Goal: Check status

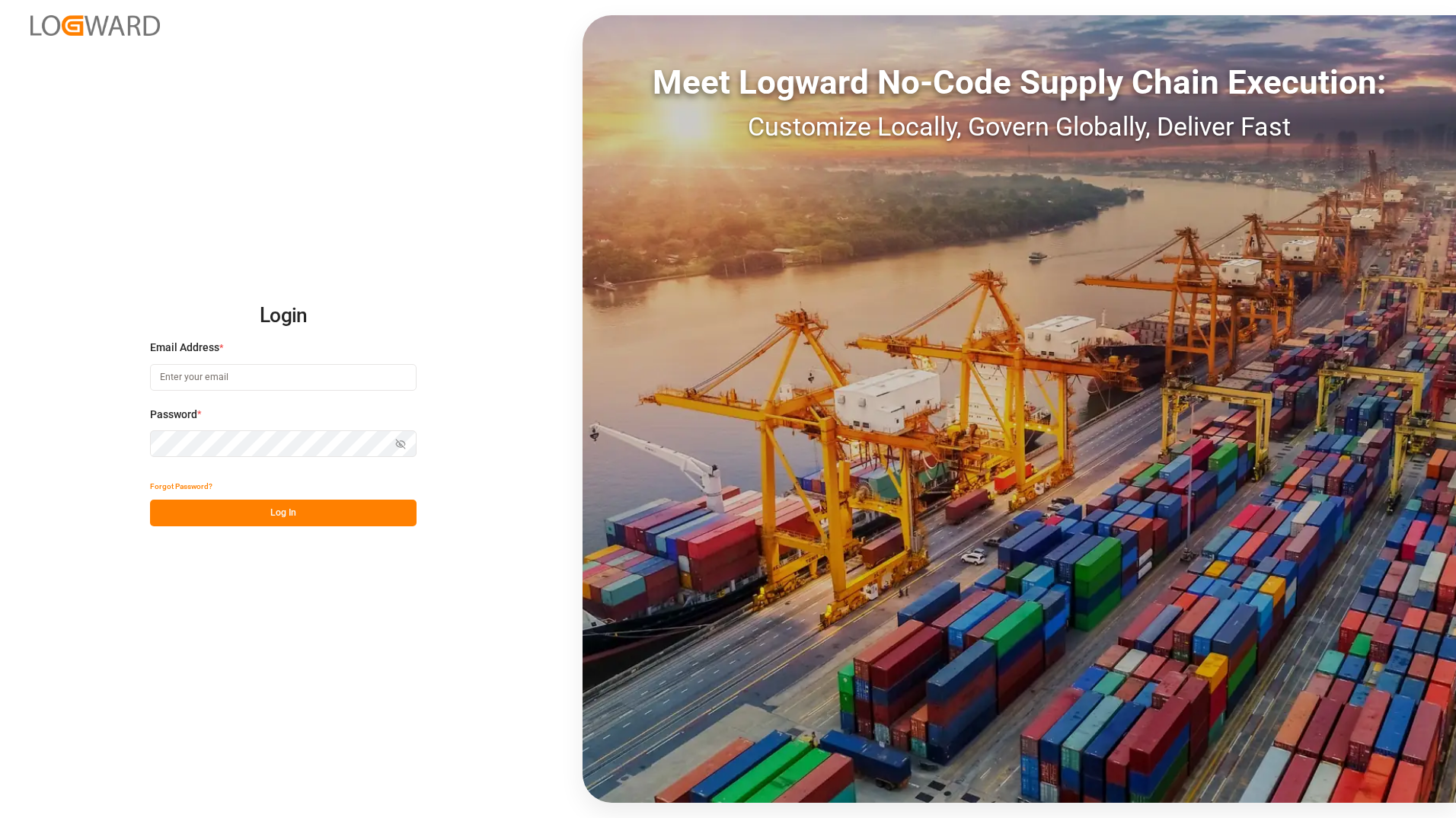
type input "[PERSON_NAME][EMAIL_ADDRESS][DOMAIN_NAME]"
click at [307, 509] on button "Log In" at bounding box center [283, 513] width 266 height 27
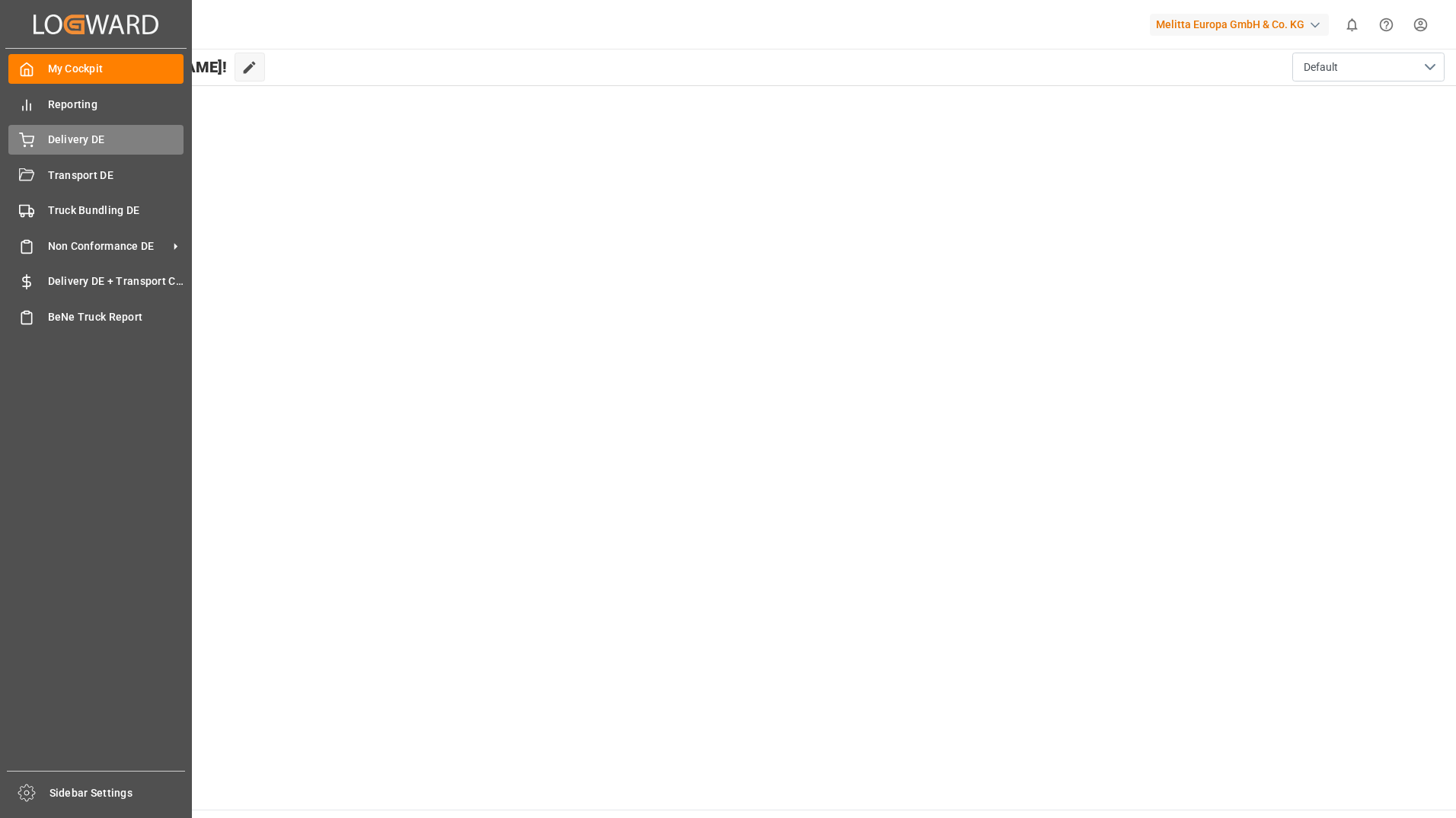
click at [29, 138] on icon at bounding box center [27, 140] width 15 height 15
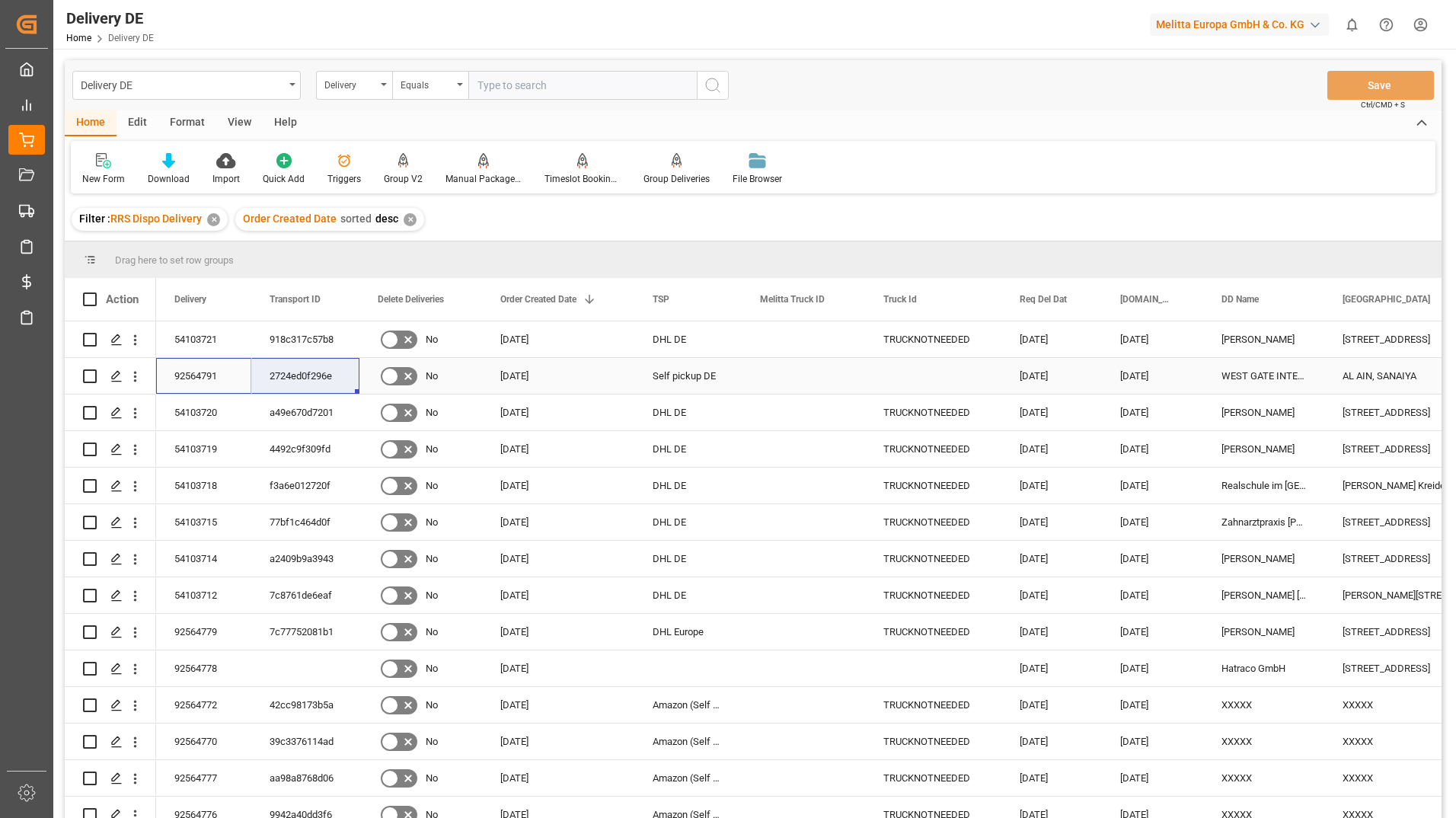
drag, startPoint x: 198, startPoint y: 375, endPoint x: 295, endPoint y: 372, distance: 97.0
click at [1249, 381] on div "WEST GATE INTERNATIONAL" at bounding box center [1264, 376] width 121 height 36
click at [1247, 381] on div "WEST GATE INTERNATIONAL" at bounding box center [1264, 376] width 121 height 36
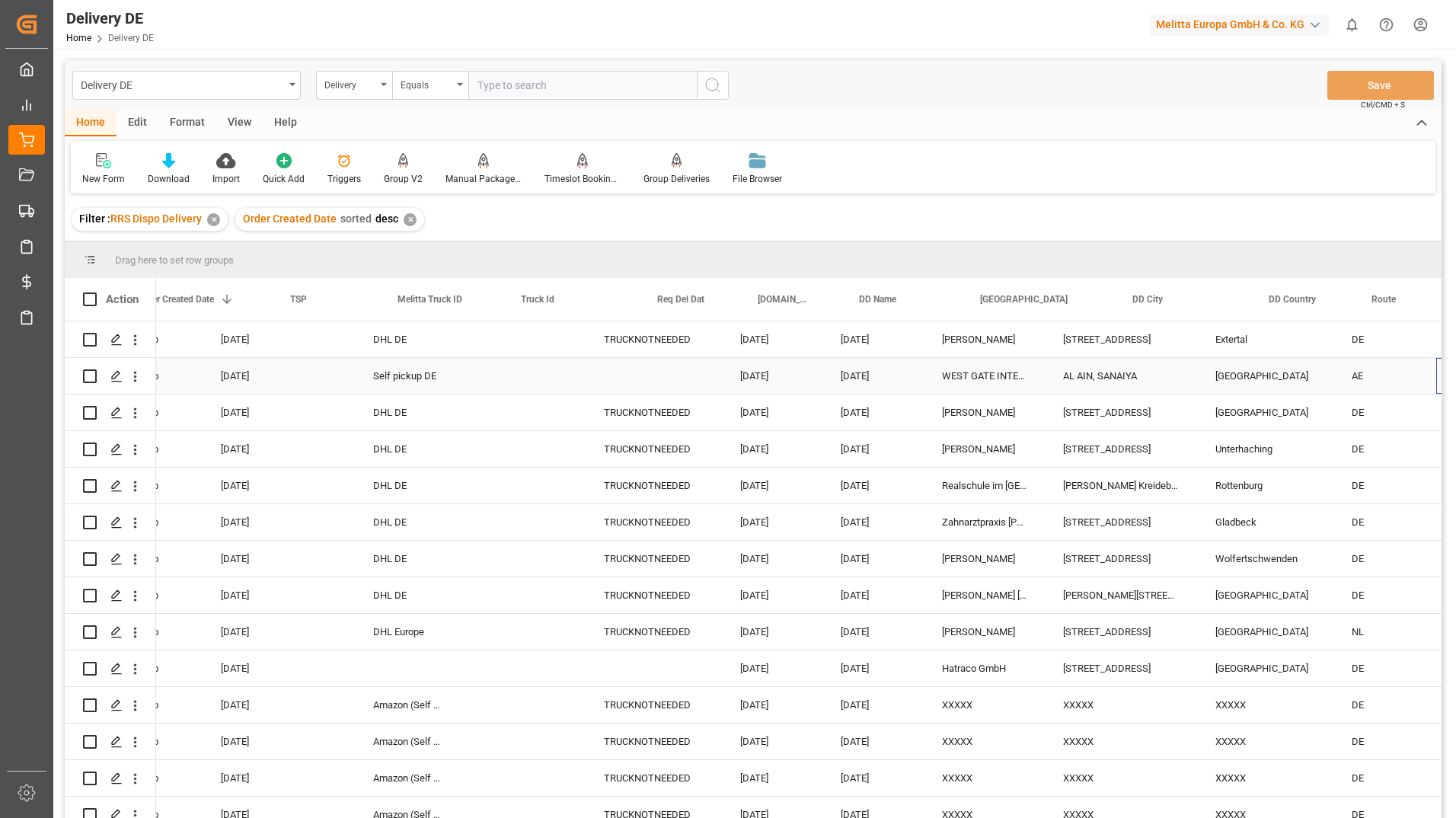
scroll to position [0, 363]
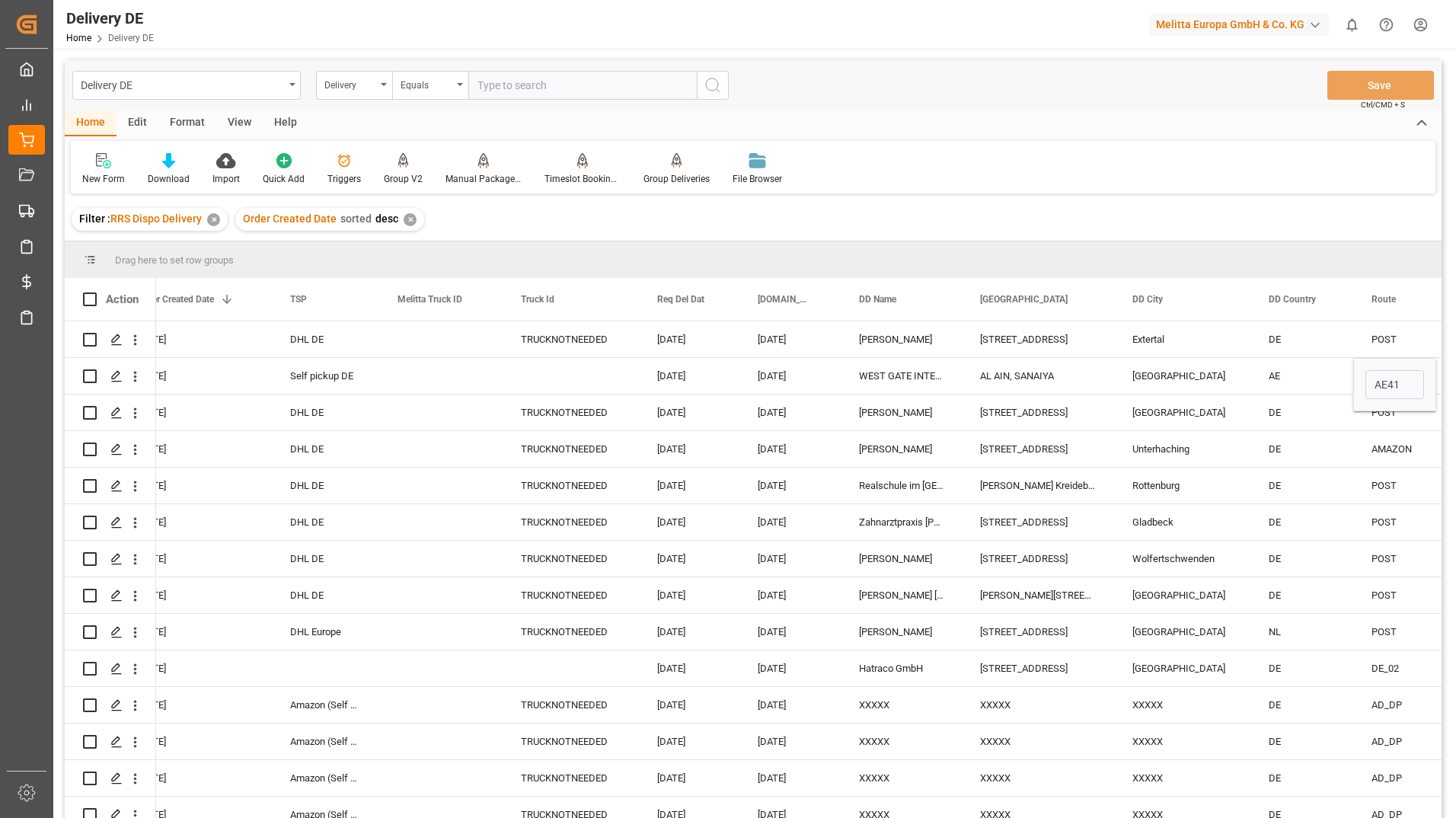
click at [949, 107] on div "Delivery DE Delivery Equals Save Ctrl/CMD + S" at bounding box center [753, 86] width 1377 height 51
